Goal: Task Accomplishment & Management: Use online tool/utility

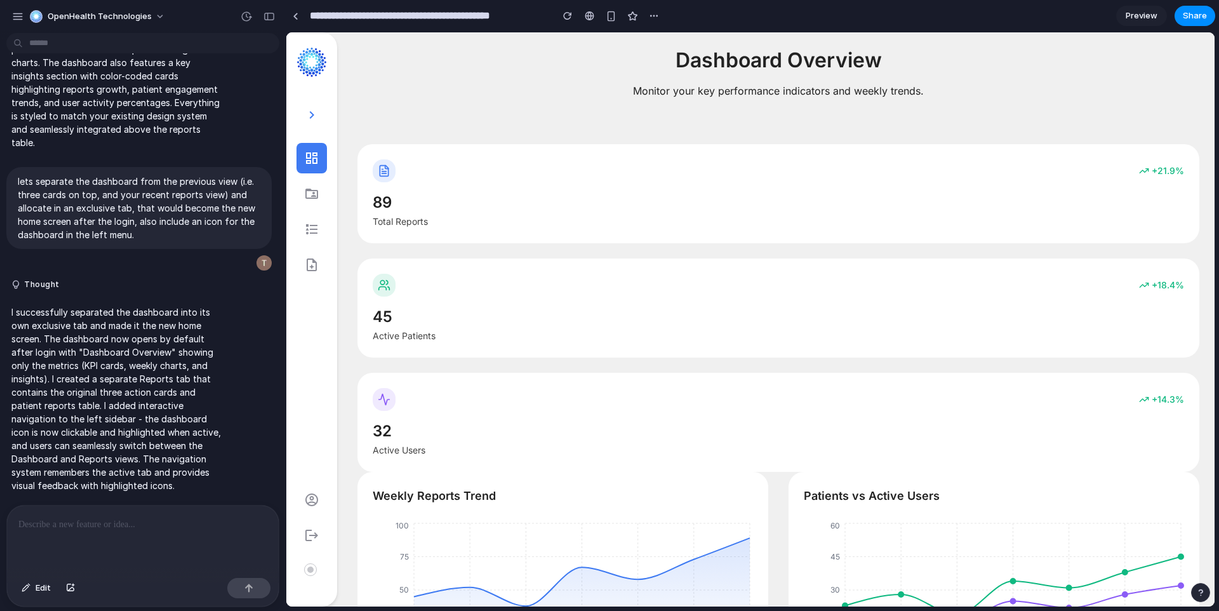
scroll to position [98, 0]
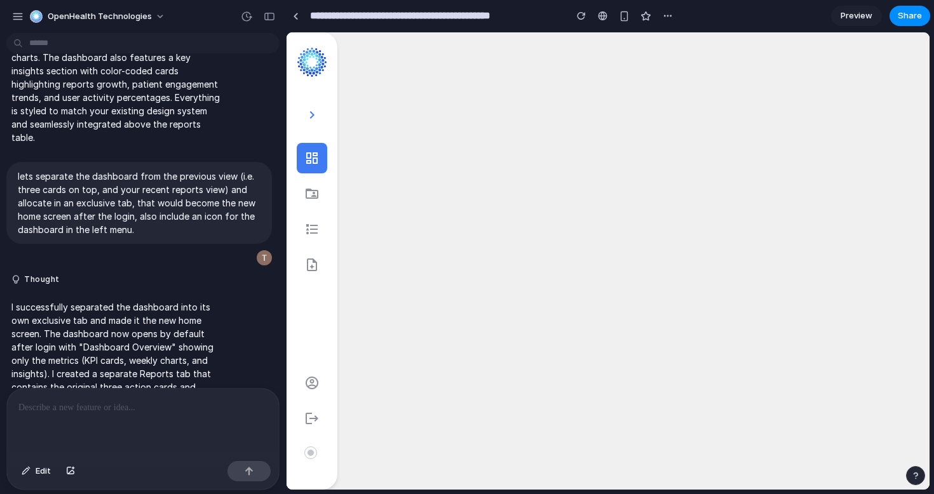
scroll to position [271, 0]
click at [275, 20] on button "button" at bounding box center [269, 16] width 20 height 20
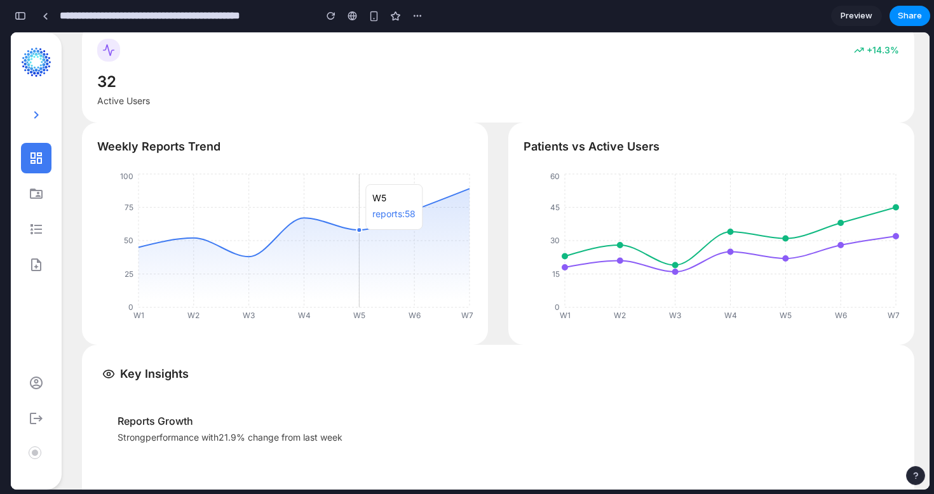
scroll to position [335, 0]
